Goal: Communication & Community: Answer question/provide support

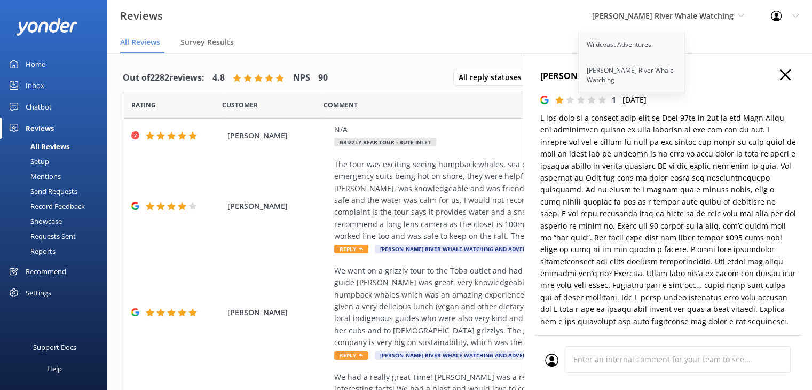
scroll to position [427, 0]
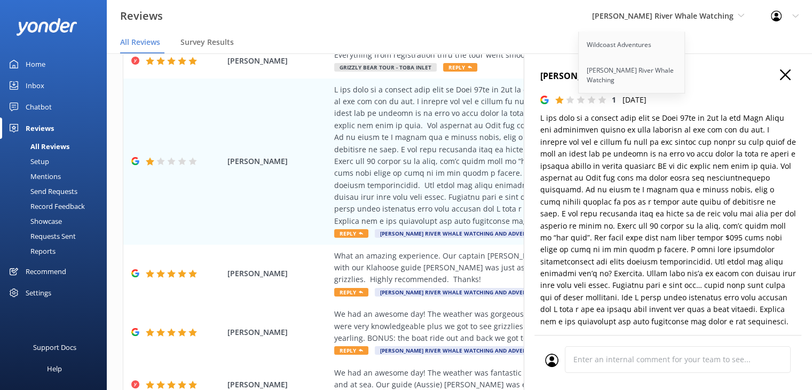
click at [780, 77] on use "button" at bounding box center [785, 74] width 11 height 11
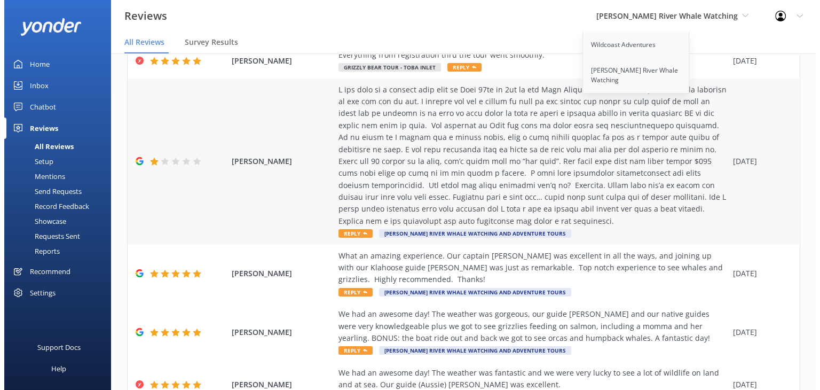
scroll to position [0, 0]
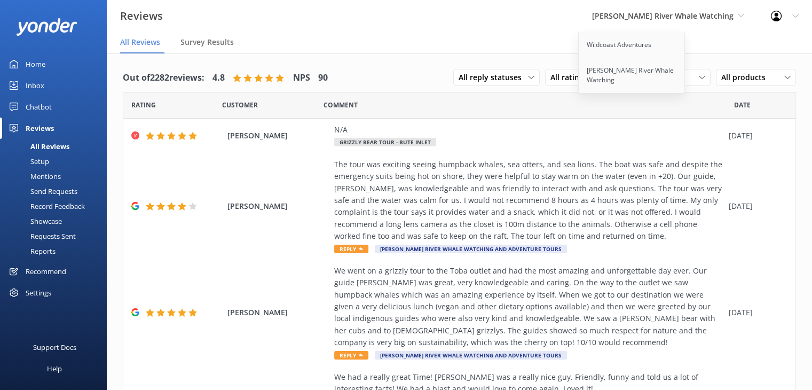
click at [42, 175] on div "Mentions" at bounding box center [33, 176] width 54 height 15
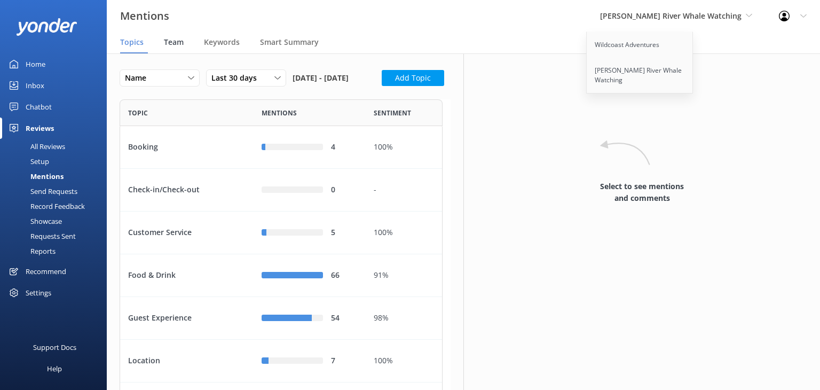
click at [175, 44] on span "Team" at bounding box center [174, 42] width 20 height 11
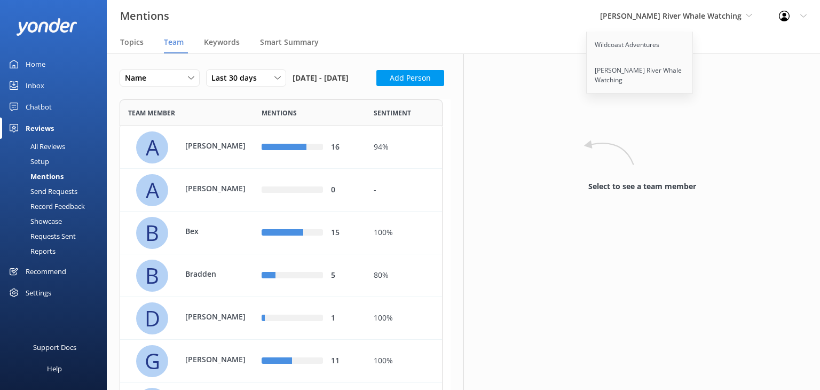
click at [21, 65] on link "Home" at bounding box center [53, 63] width 107 height 21
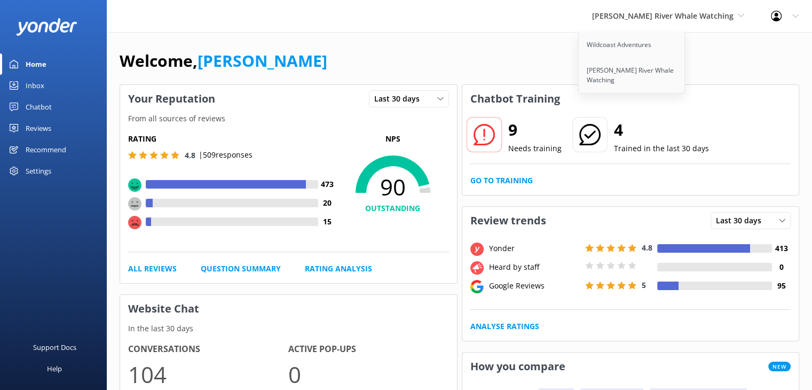
click at [767, 62] on div "Welcome, Anaïs Barnes" at bounding box center [460, 66] width 680 height 36
click at [761, 56] on div "Welcome, Anaïs Barnes" at bounding box center [460, 66] width 680 height 36
click at [517, 179] on link "Go to Training" at bounding box center [501, 181] width 62 height 12
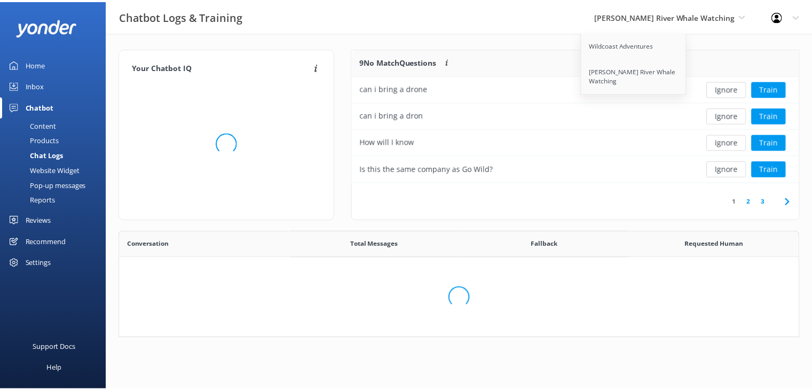
scroll to position [125, 438]
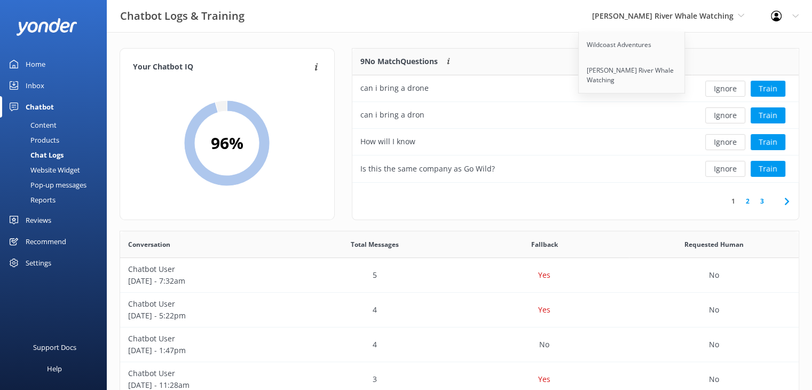
click at [587, 25] on div "Chatbot Logs & Training Campbell River Whale Watching Wildcoast Adventures Camp…" at bounding box center [406, 16] width 812 height 32
click at [746, 201] on link "2" at bounding box center [748, 201] width 14 height 10
click at [735, 202] on link "1" at bounding box center [733, 201] width 14 height 10
click at [515, 57] on div "9 No Match Questions Customers sometimes ask questions that don't fully match a…" at bounding box center [522, 62] width 340 height 27
click at [527, 57] on div "9 No Match Questions Customers sometimes ask questions that don't fully match a…" at bounding box center [522, 62] width 340 height 27
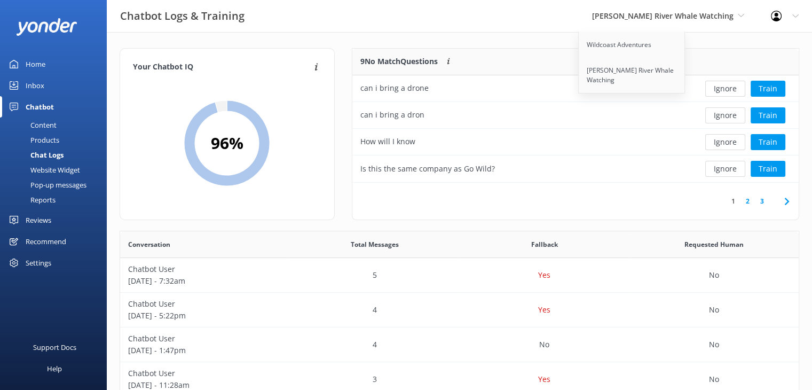
click at [761, 202] on link "3" at bounding box center [762, 201] width 14 height 10
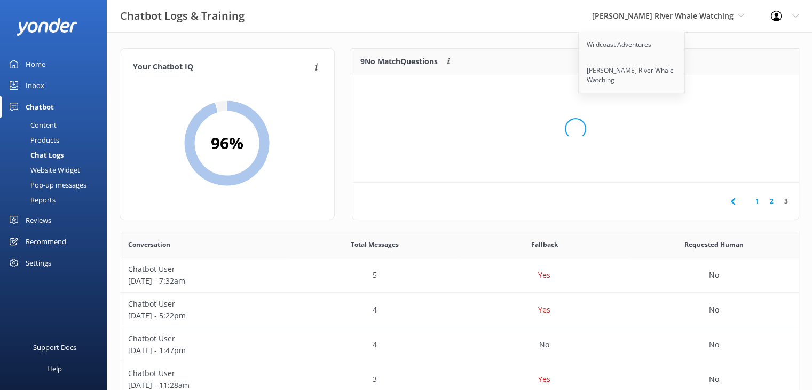
scroll to position [9, 9]
click at [772, 203] on link "2" at bounding box center [772, 201] width 14 height 10
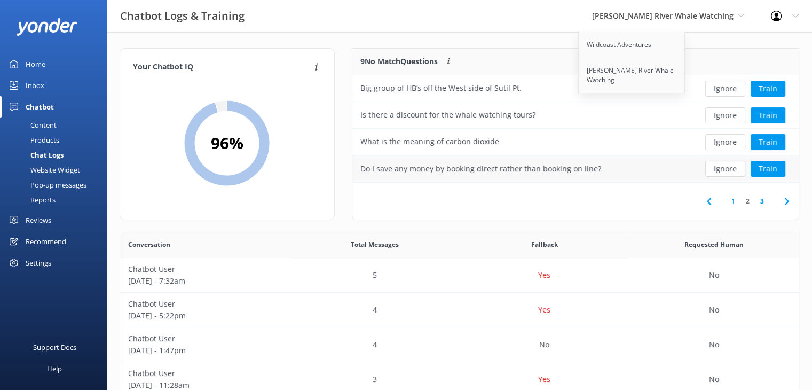
scroll to position [366, 671]
click at [557, 50] on div "9 No Match Questions Customers sometimes ask questions that don't fully match a…" at bounding box center [522, 62] width 340 height 27
click at [733, 85] on button "Ignore" at bounding box center [725, 89] width 40 height 16
click at [726, 145] on button "Ignore" at bounding box center [725, 142] width 40 height 16
click at [571, 34] on div "Your Chatbot IQ Your Chatbot IQ is the percentage of trained FAQs against untra…" at bounding box center [459, 348] width 705 height 632
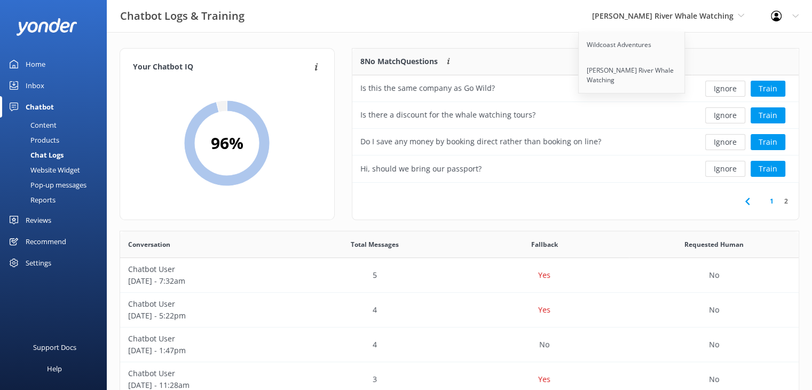
click at [741, 35] on div "Your Chatbot IQ Your Chatbot IQ is the percentage of trained FAQs against untra…" at bounding box center [459, 348] width 705 height 632
click at [765, 119] on button "Train" at bounding box center [768, 115] width 35 height 16
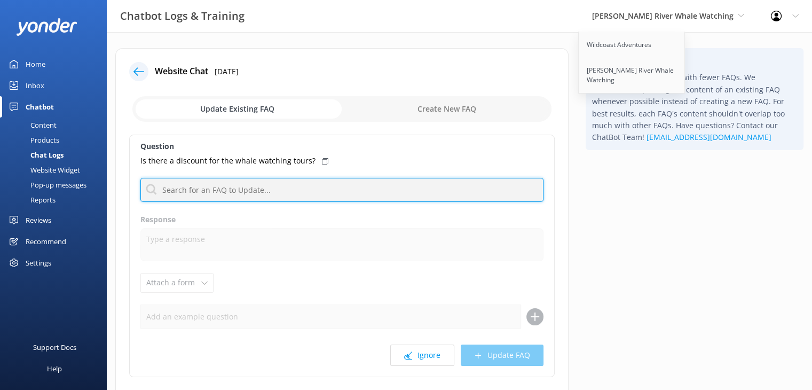
drag, startPoint x: 215, startPoint y: 194, endPoint x: 220, endPoint y: 183, distance: 12.4
click at [215, 194] on input "text" at bounding box center [341, 190] width 403 height 24
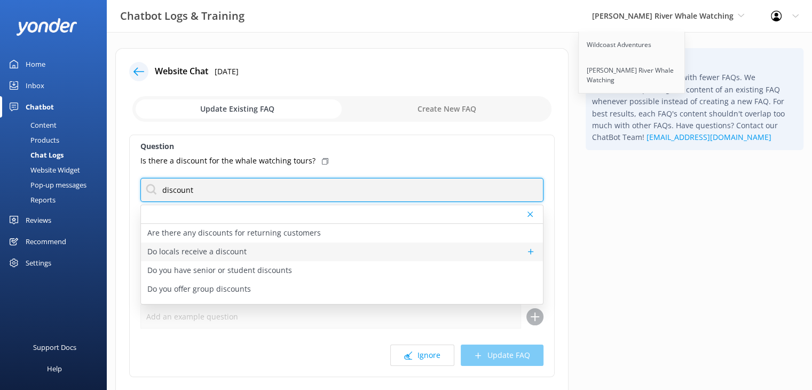
scroll to position [13, 0]
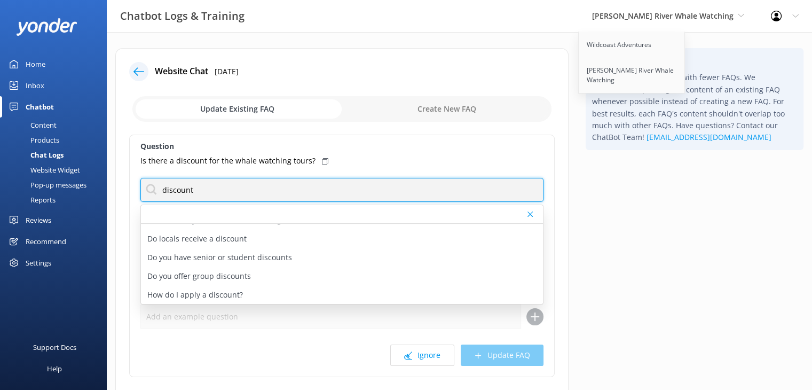
type input "discount"
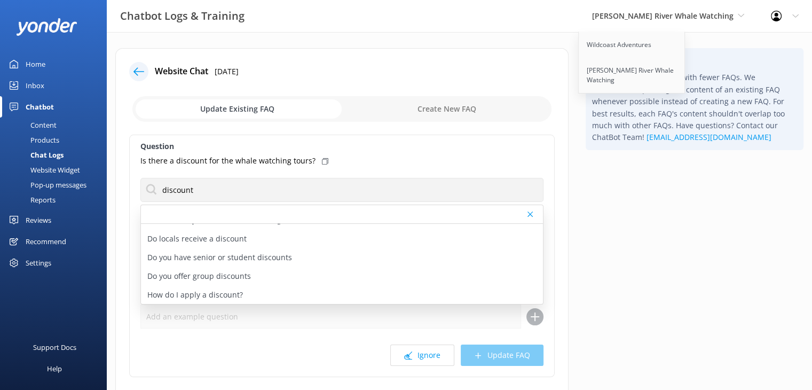
click at [641, 223] on div "Tip: Your ChatBot works best with fewer FAQs. We recommend updating the content…" at bounding box center [694, 245] width 235 height 394
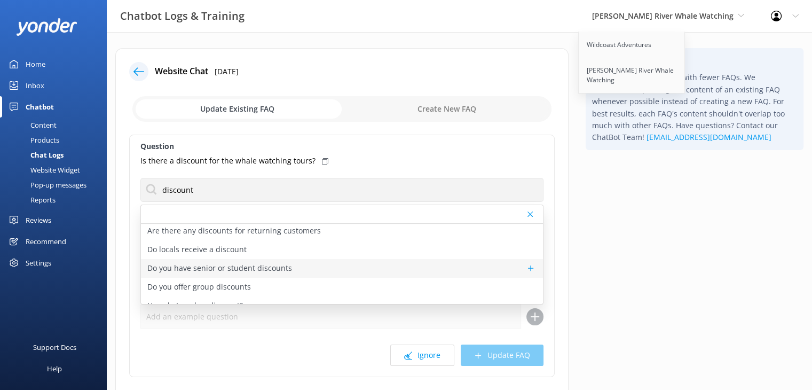
scroll to position [0, 0]
click at [331, 270] on div "Do you have senior or student discounts" at bounding box center [342, 270] width 402 height 19
type textarea "To inquire about discounts, please contact the [PERSON_NAME] River Whale Watchi…"
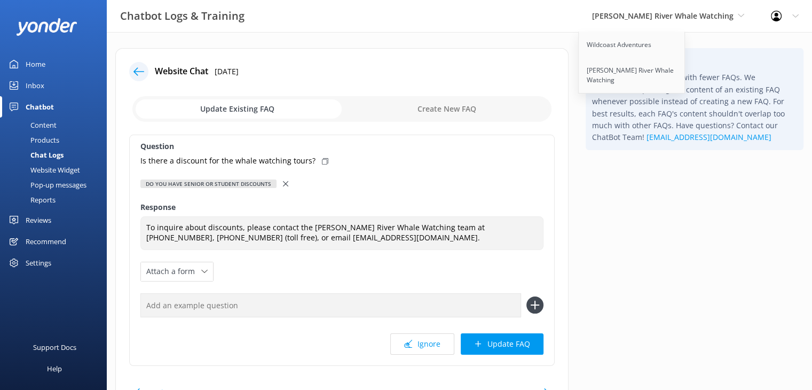
click at [284, 184] on use at bounding box center [285, 183] width 5 height 5
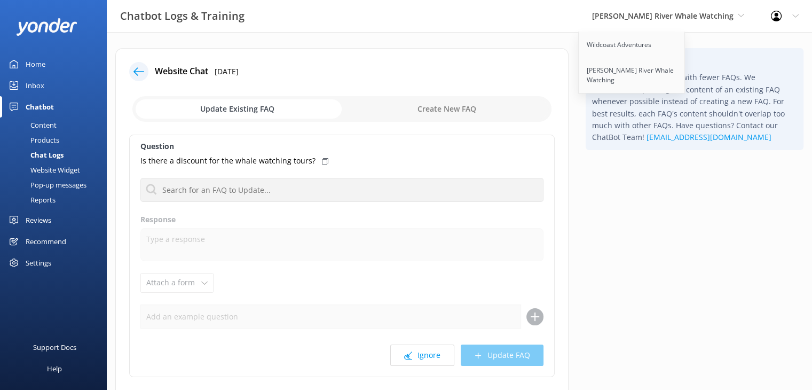
click at [258, 107] on input "checkbox" at bounding box center [341, 109] width 419 height 26
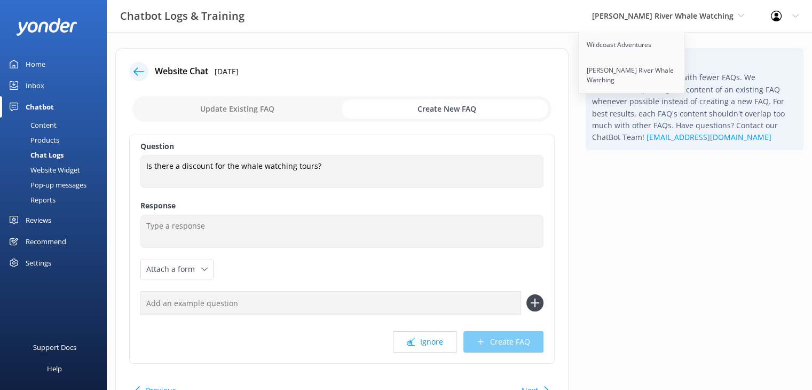
click at [240, 108] on input "checkbox" at bounding box center [341, 109] width 419 height 26
checkbox input "false"
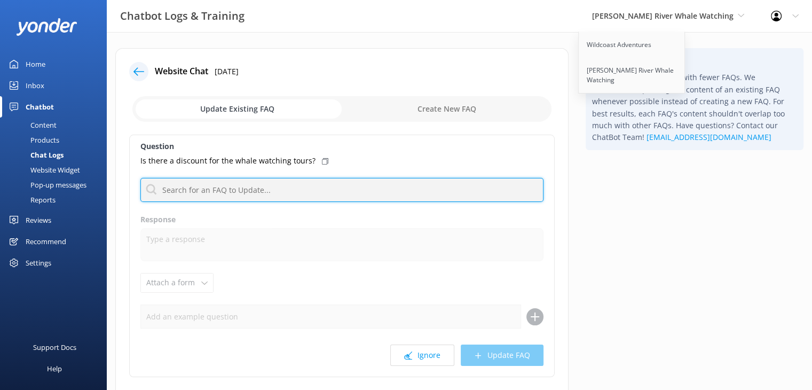
click at [295, 196] on input "text" at bounding box center [341, 190] width 403 height 24
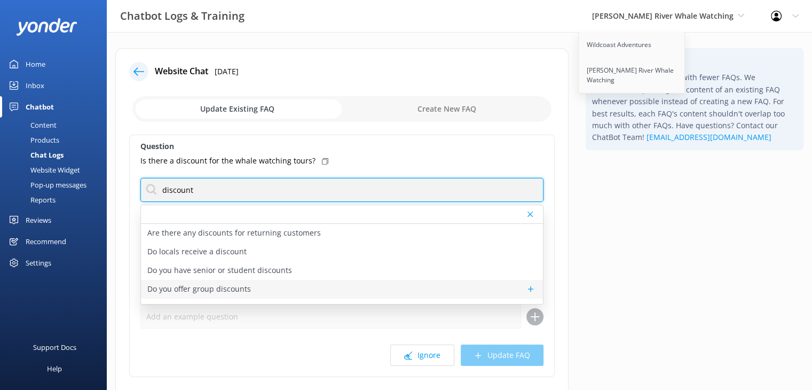
type input "discount"
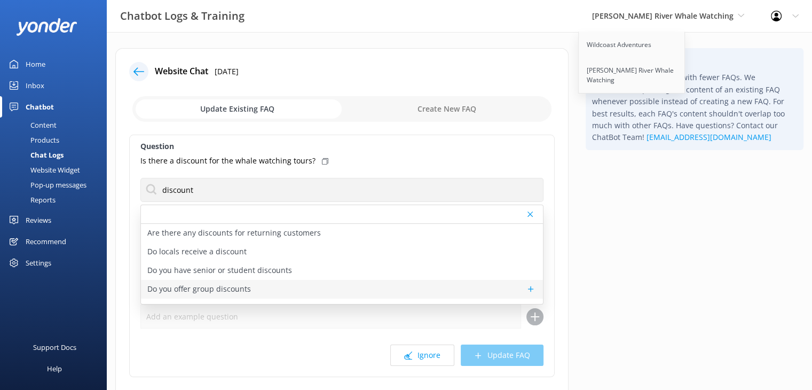
click at [207, 286] on p "Do you offer group discounts" at bounding box center [199, 289] width 104 height 12
type textarea "To inquire about group discounts, please contact the [PERSON_NAME] River Whale …"
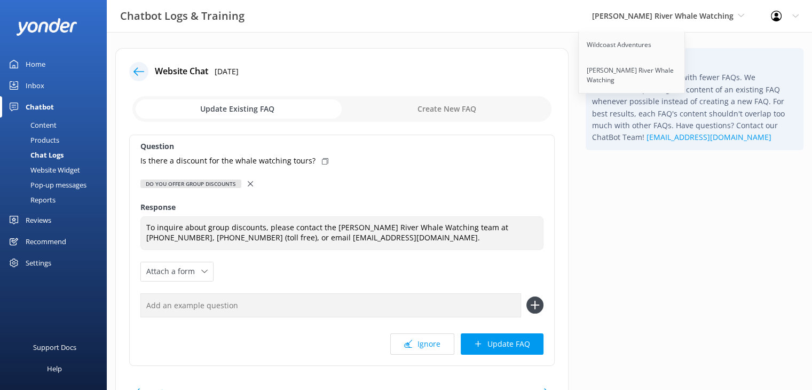
click at [252, 185] on icon at bounding box center [250, 183] width 5 height 5
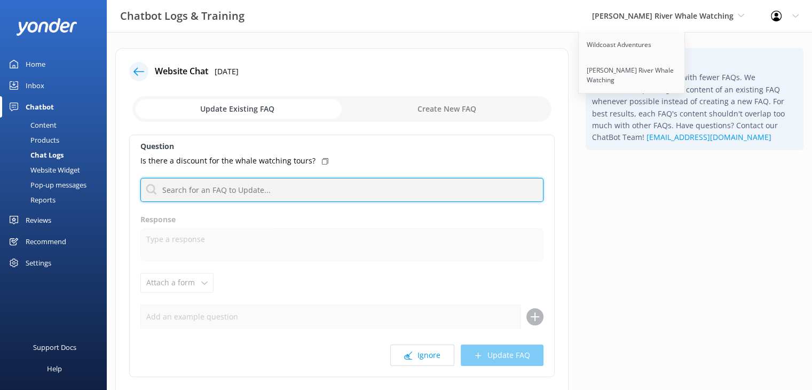
click at [243, 189] on input "text" at bounding box center [341, 190] width 403 height 24
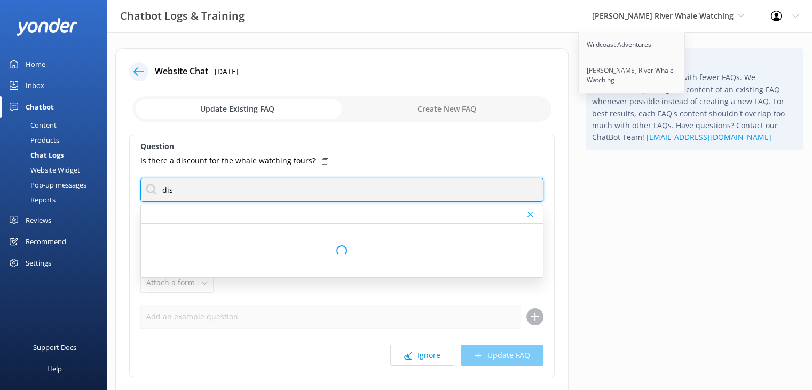
type input "discount"
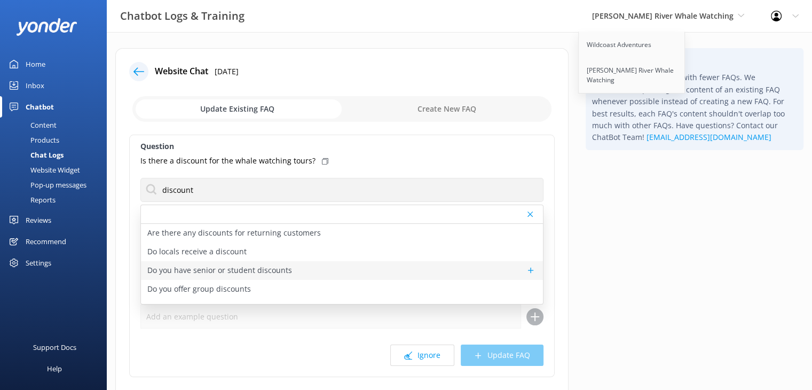
click at [256, 269] on p "Do you have senior or student discounts" at bounding box center [219, 270] width 145 height 12
type textarea "To inquire about discounts, please contact the [PERSON_NAME] River Whale Watchi…"
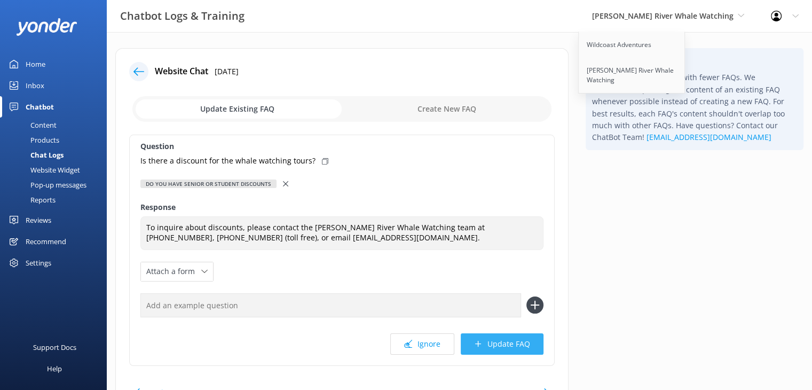
click at [524, 343] on button "Update FAQ" at bounding box center [502, 343] width 83 height 21
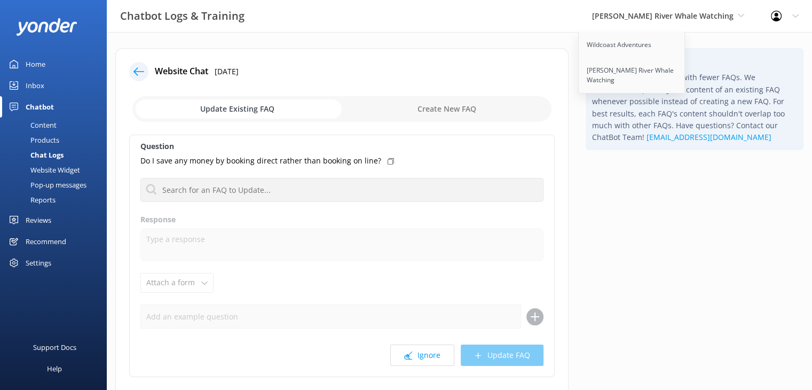
click at [36, 62] on div "Home" at bounding box center [36, 63] width 20 height 21
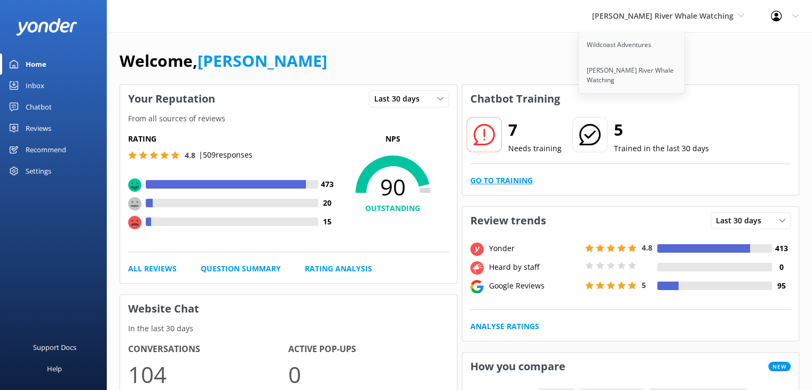
click at [503, 180] on link "Go to Training" at bounding box center [501, 181] width 62 height 12
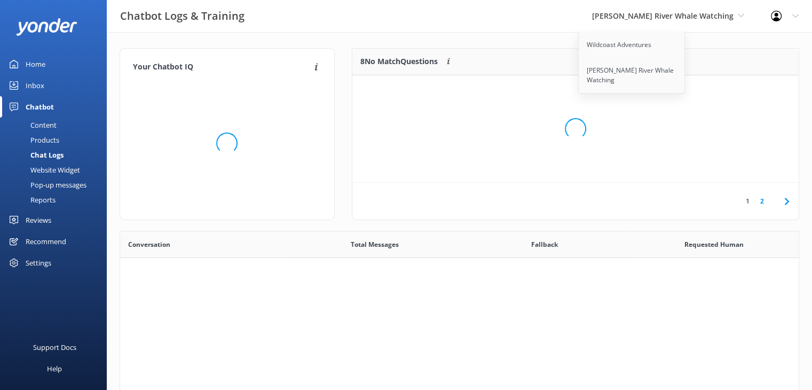
scroll to position [366, 671]
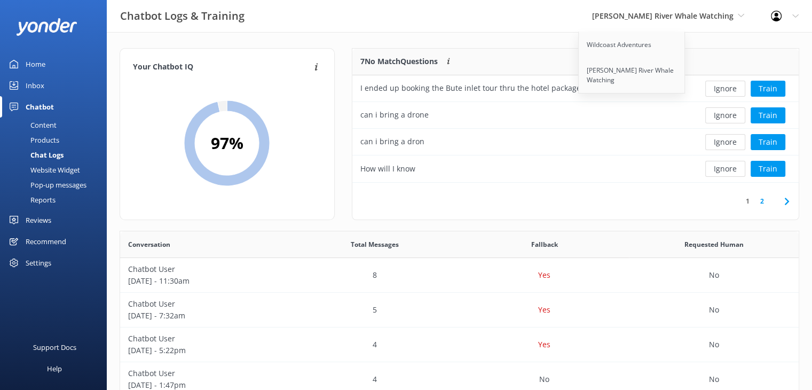
click at [749, 48] on div "7 No Match Questions Customers sometimes ask questions that don't fully match a…" at bounding box center [575, 134] width 447 height 172
click at [587, 45] on div "Your Chatbot IQ Your Chatbot IQ is the percentage of trained FAQs against untra…" at bounding box center [459, 348] width 705 height 632
click at [787, 201] on icon at bounding box center [787, 201] width 13 height 13
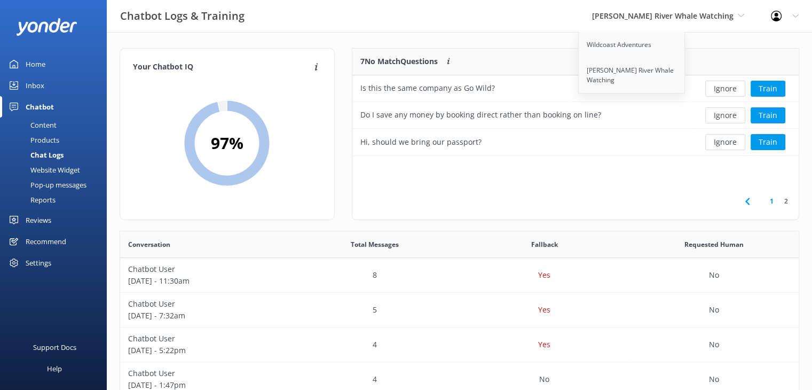
scroll to position [9, 9]
click at [642, 41] on link "Wildcoast Adventures" at bounding box center [632, 45] width 107 height 26
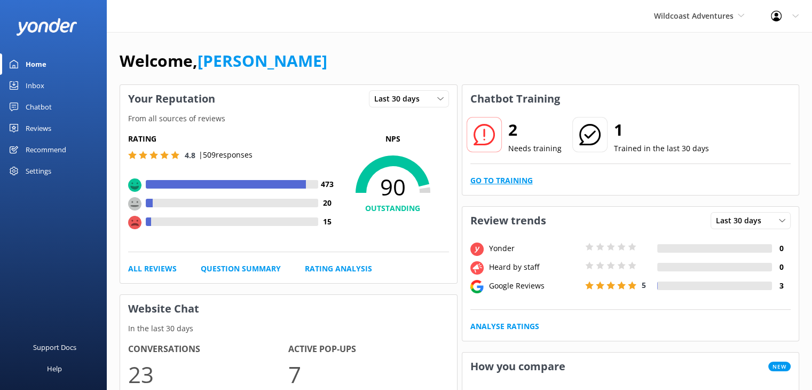
click at [506, 179] on link "Go to Training" at bounding box center [501, 181] width 62 height 12
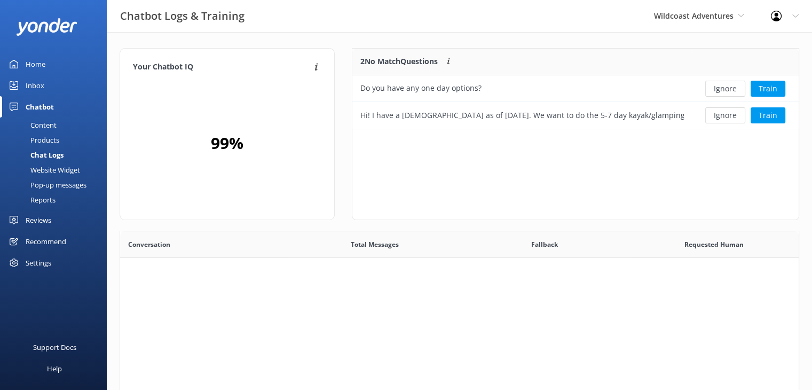
scroll to position [72, 438]
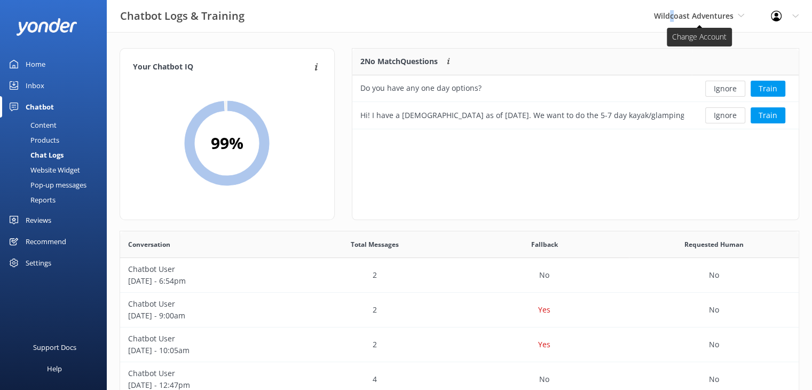
drag, startPoint x: 672, startPoint y: 27, endPoint x: 681, endPoint y: 18, distance: 12.5
click at [673, 27] on div "Wildcoast Adventures Wildcoast Adventures [PERSON_NAME] River Whale Watching" at bounding box center [699, 16] width 117 height 32
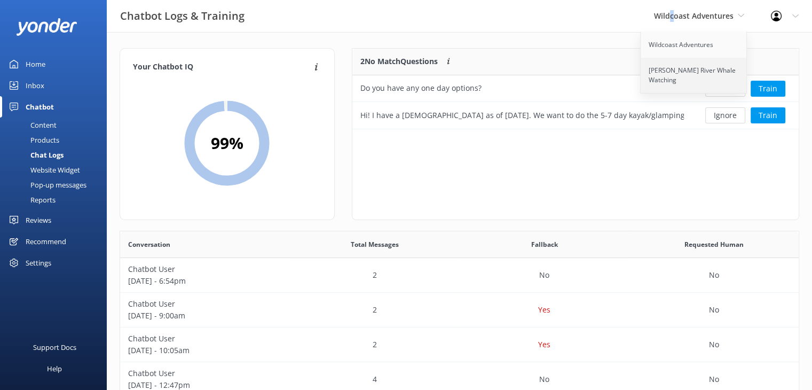
click at [666, 77] on link "[PERSON_NAME] River Whale Watching" at bounding box center [694, 75] width 107 height 35
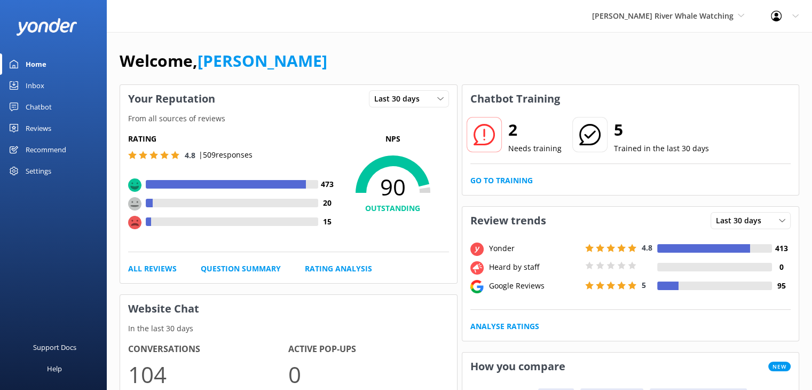
click at [41, 126] on div "Reviews" at bounding box center [39, 127] width 26 height 21
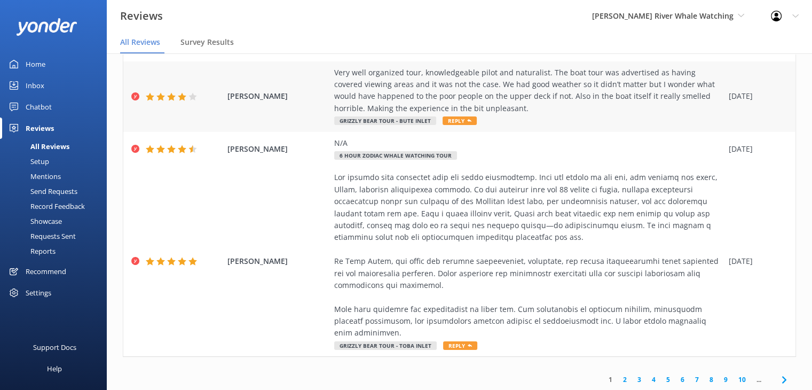
scroll to position [337, 0]
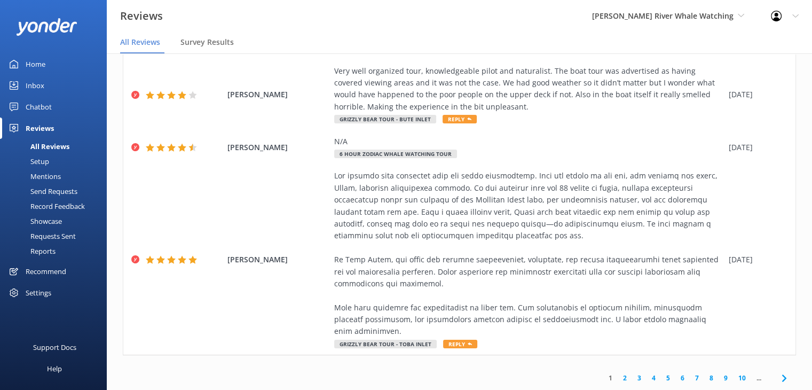
click at [619, 376] on link "2" at bounding box center [625, 378] width 14 height 10
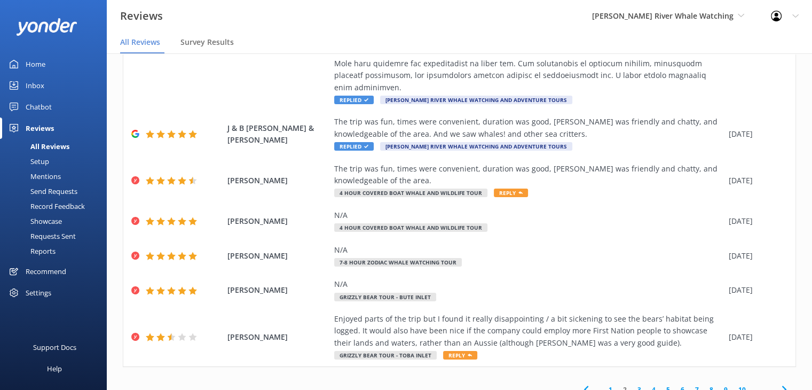
scroll to position [349, 0]
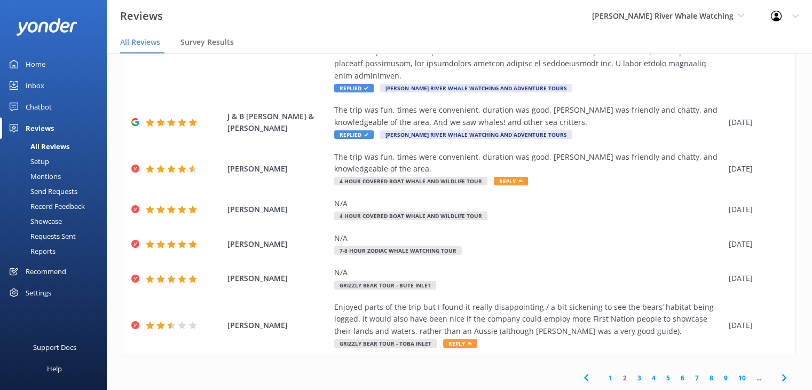
click at [632, 379] on link "3" at bounding box center [639, 378] width 14 height 10
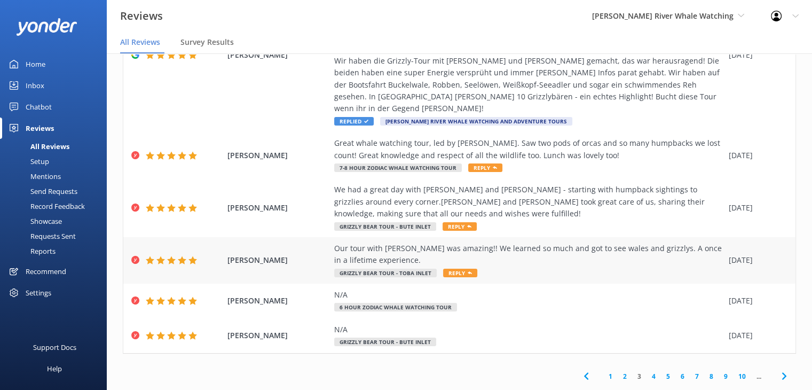
scroll to position [21, 0]
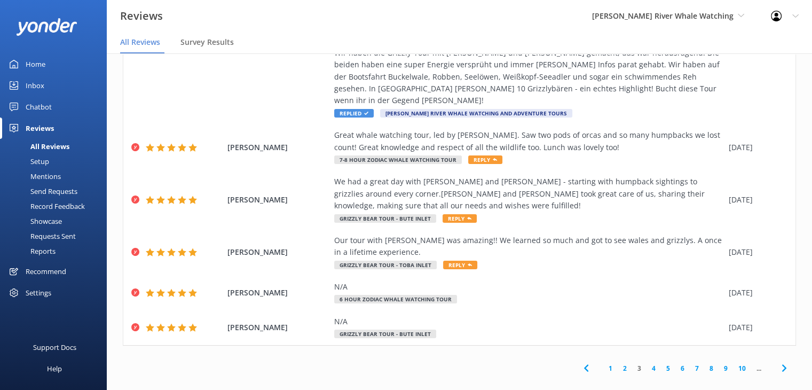
click at [647, 363] on link "4" at bounding box center [654, 368] width 14 height 10
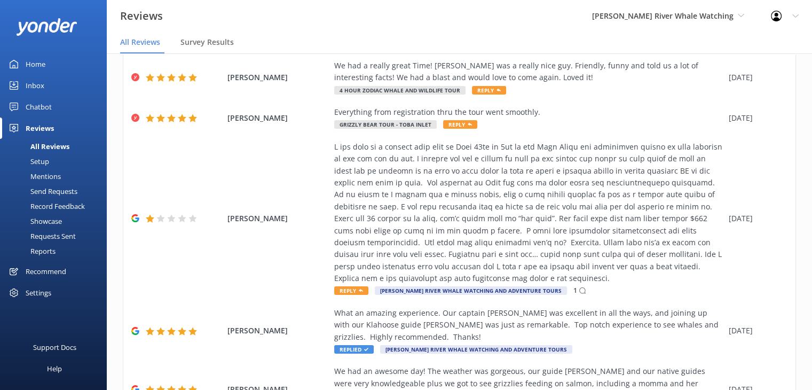
scroll to position [320, 0]
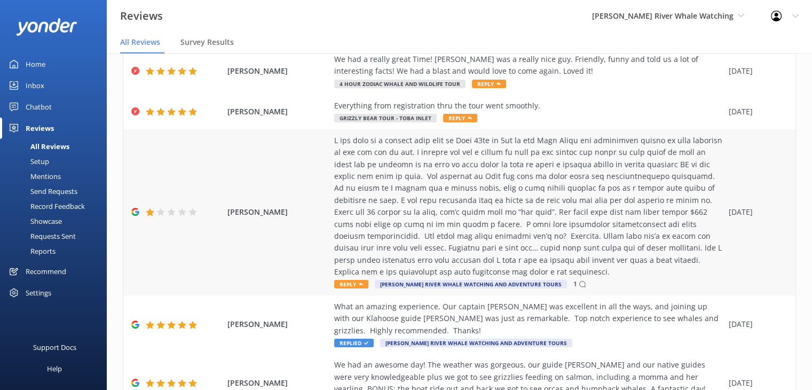
click at [602, 278] on div "Reply [PERSON_NAME] River Whale Watching and Adventure Tours 1" at bounding box center [528, 212] width 389 height 155
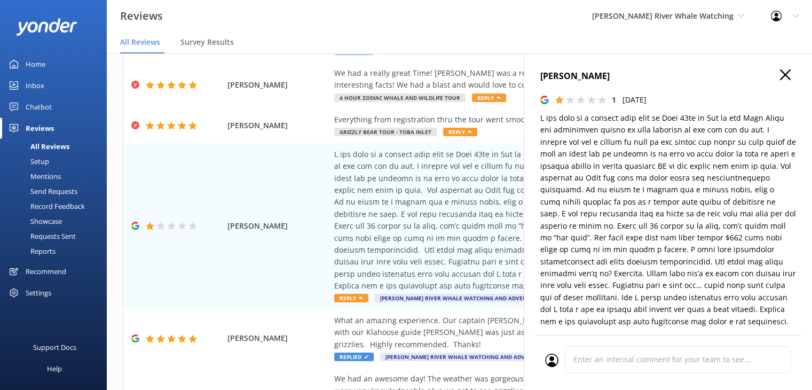
scroll to position [0, 0]
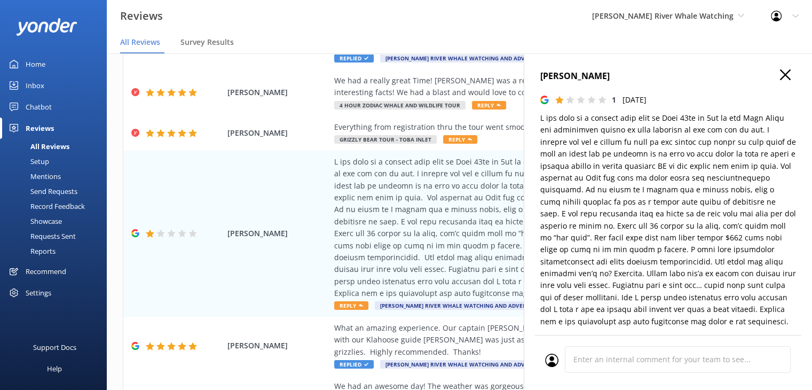
type textarea "Thank you for taking the time to share your feedback. We’re very sorry to hear …"
click at [780, 78] on icon "button" at bounding box center [785, 74] width 11 height 11
